Goal: Contribute content

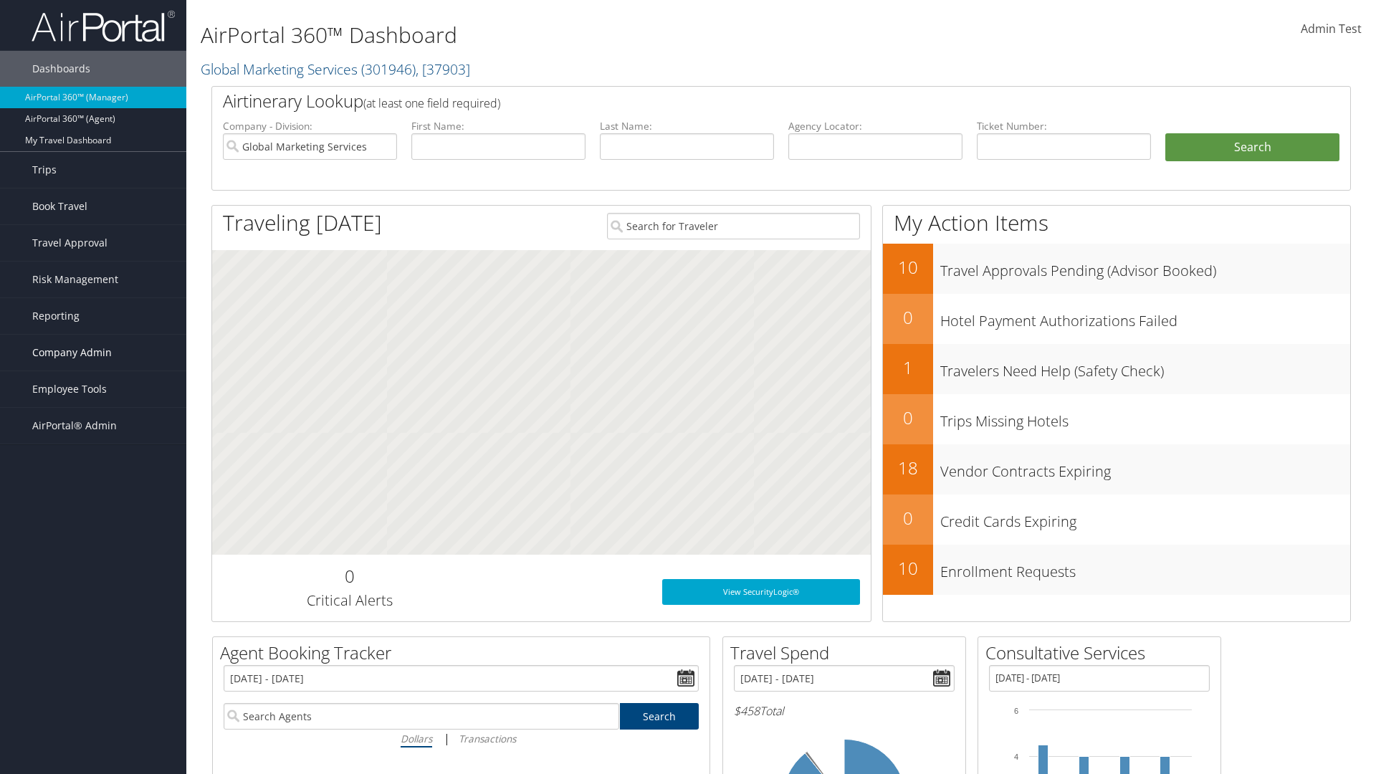
click at [93, 352] on span "Company Admin" at bounding box center [72, 353] width 80 height 36
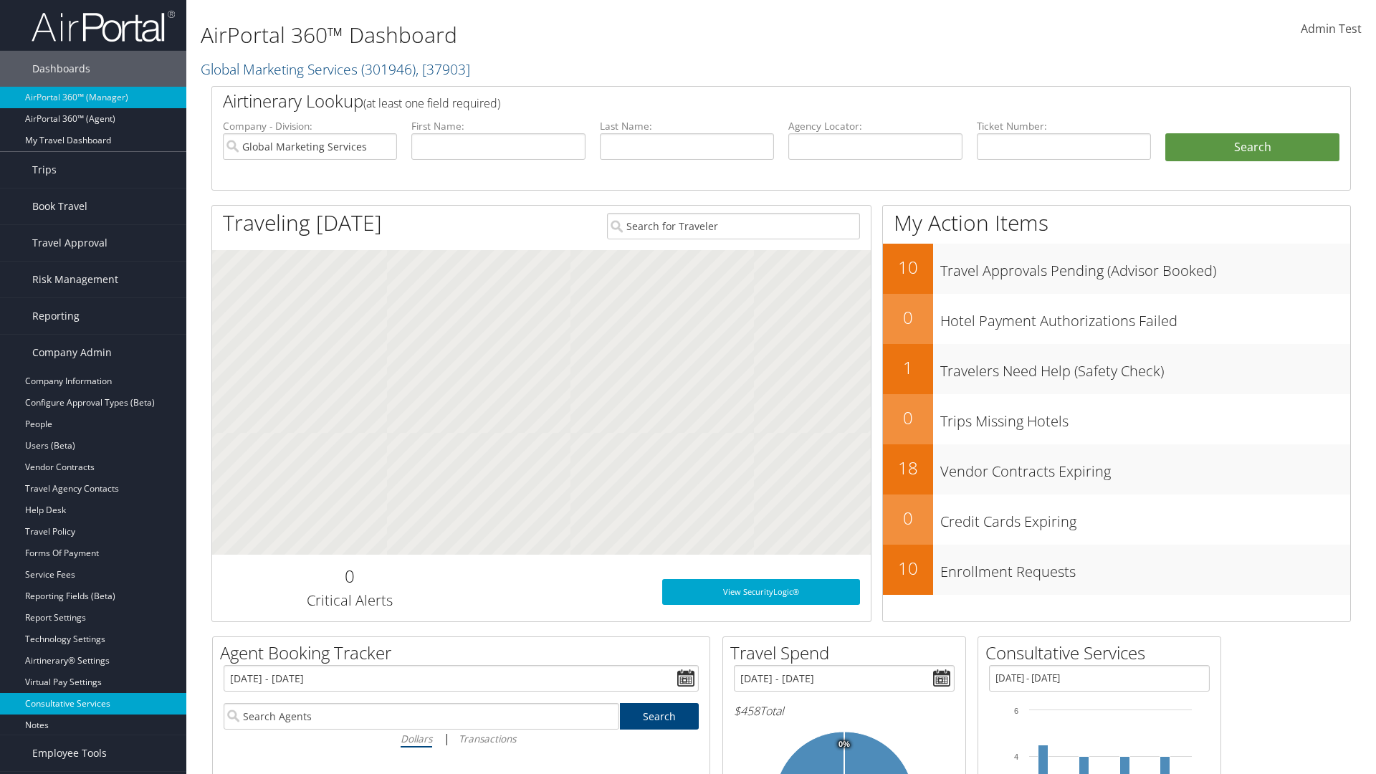
click at [93, 704] on link "Consultative Services" at bounding box center [93, 703] width 186 height 21
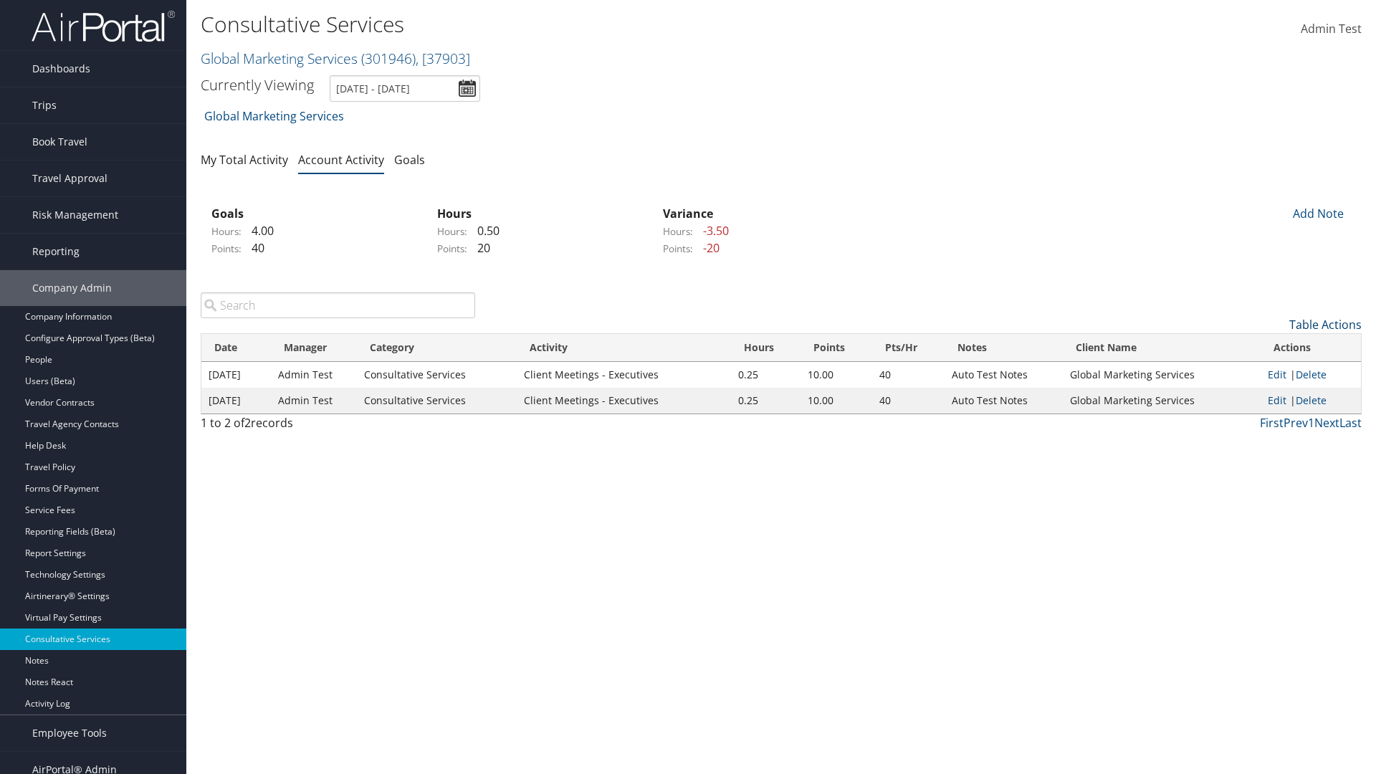
click at [1325, 325] on link "Table Actions" at bounding box center [1325, 325] width 72 height 16
click at [1266, 347] on link "New Record" at bounding box center [1266, 347] width 188 height 24
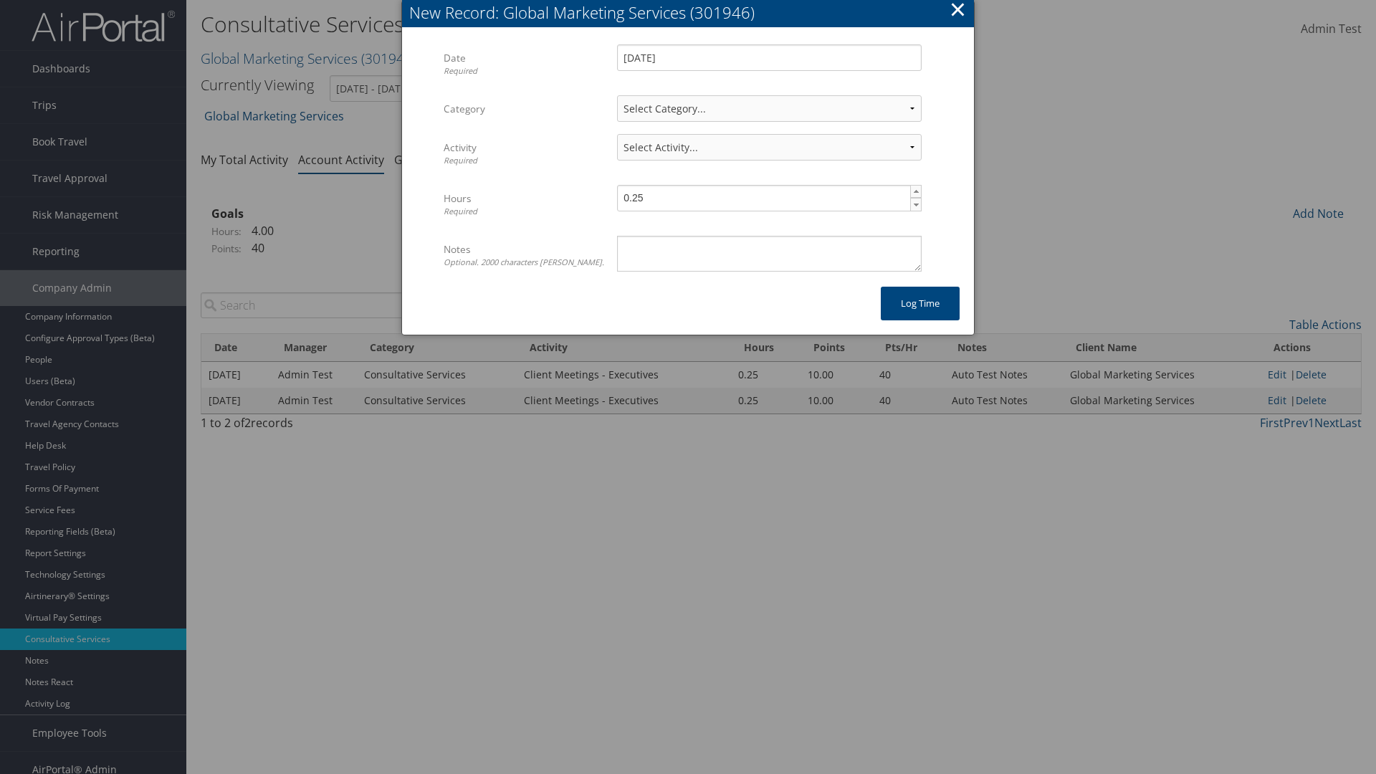
select select "2"
click at [769, 253] on textarea "Notes Optional. 2000 characters [PERSON_NAME]." at bounding box center [769, 254] width 304 height 36
select select "239-1"
type textarea "Auto Test Notes"
click at [920, 303] on button "Log time" at bounding box center [919, 304] width 79 height 34
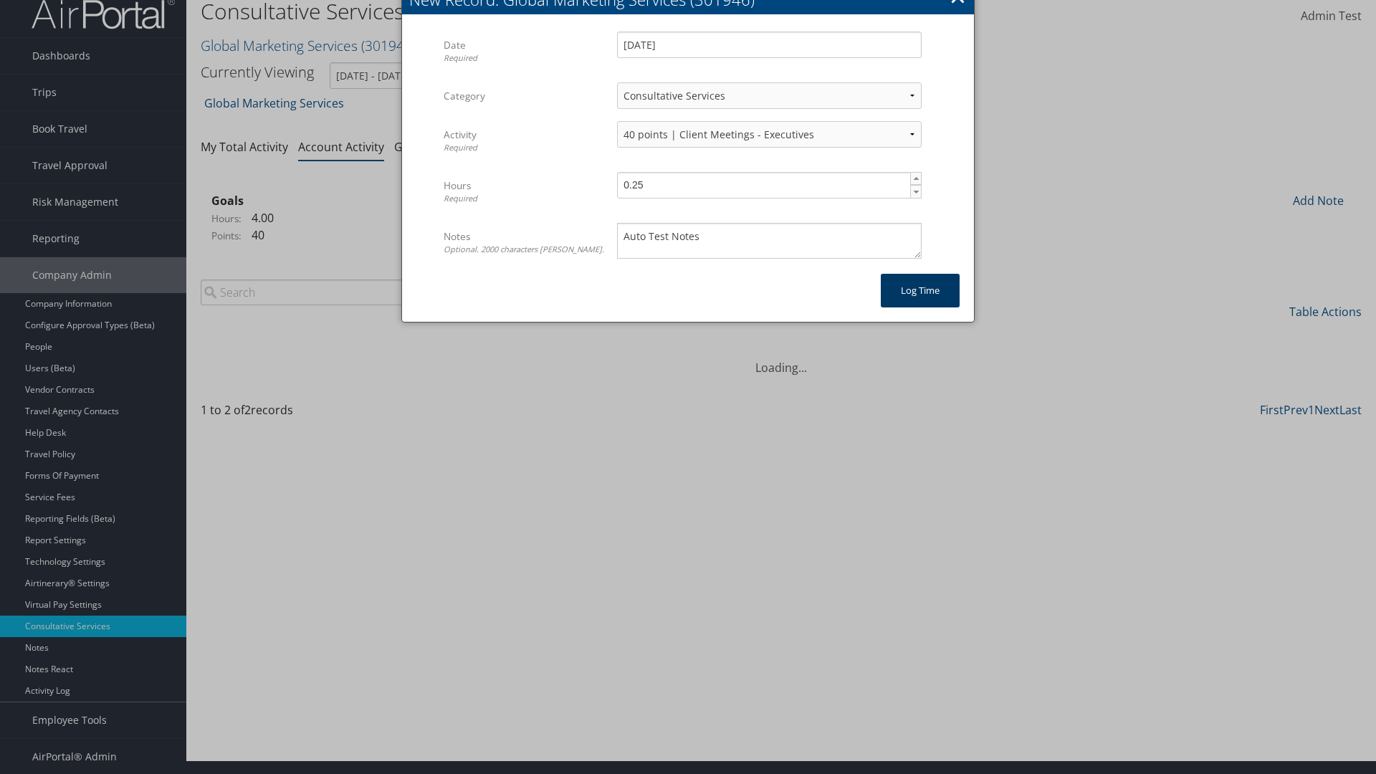
scroll to position [14, 0]
